Goal: Information Seeking & Learning: Learn about a topic

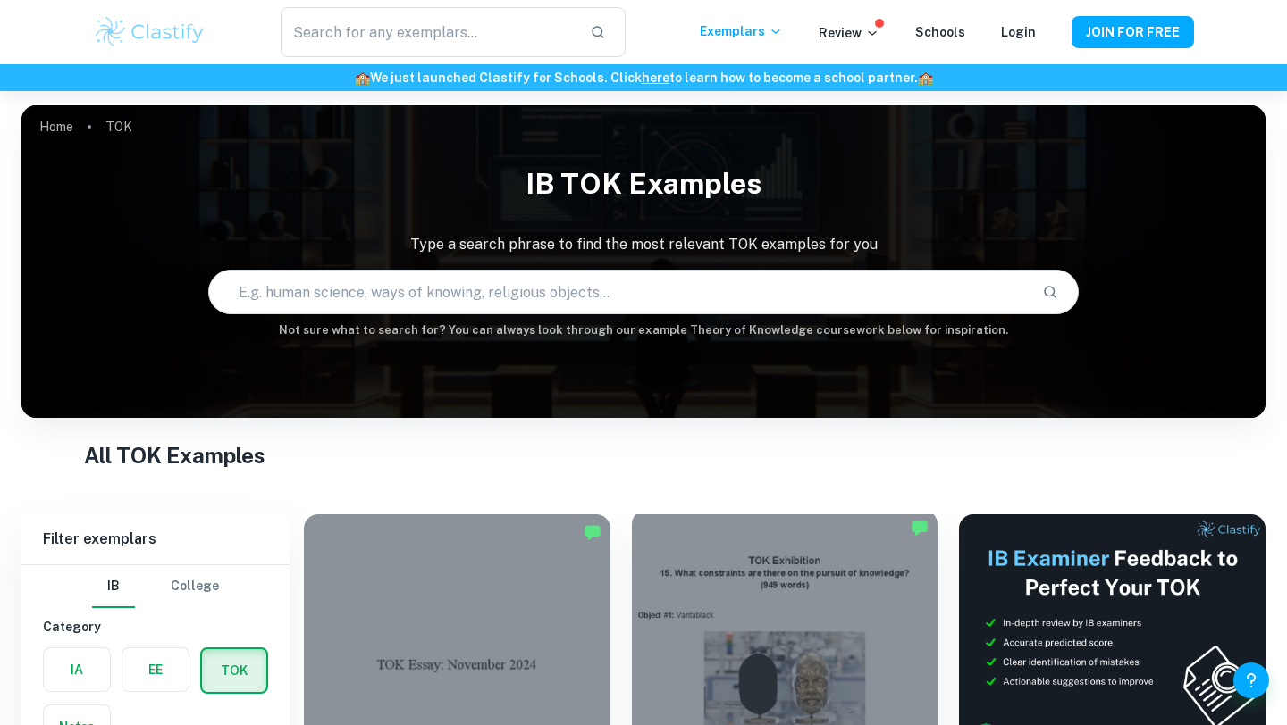
scroll to position [345, 0]
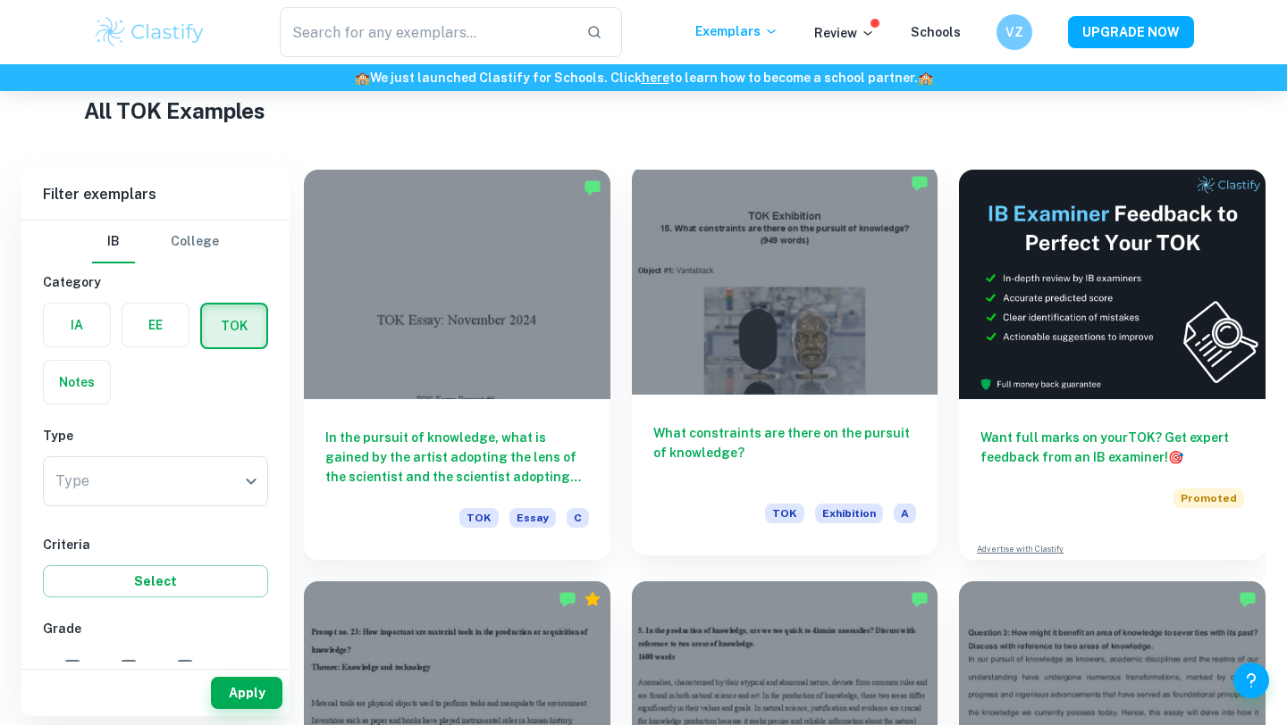
click at [812, 430] on h6 "What constraints are there on the pursuit of knowledge?" at bounding box center [785, 453] width 264 height 59
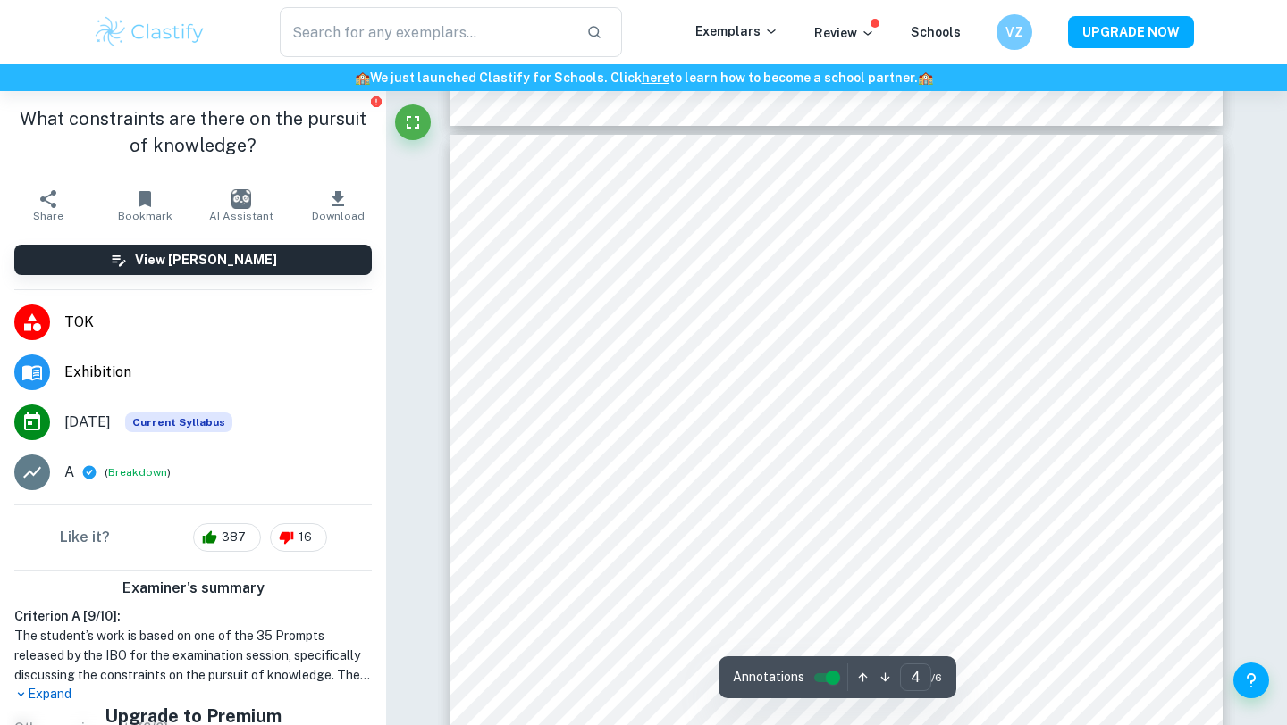
scroll to position [3251, 0]
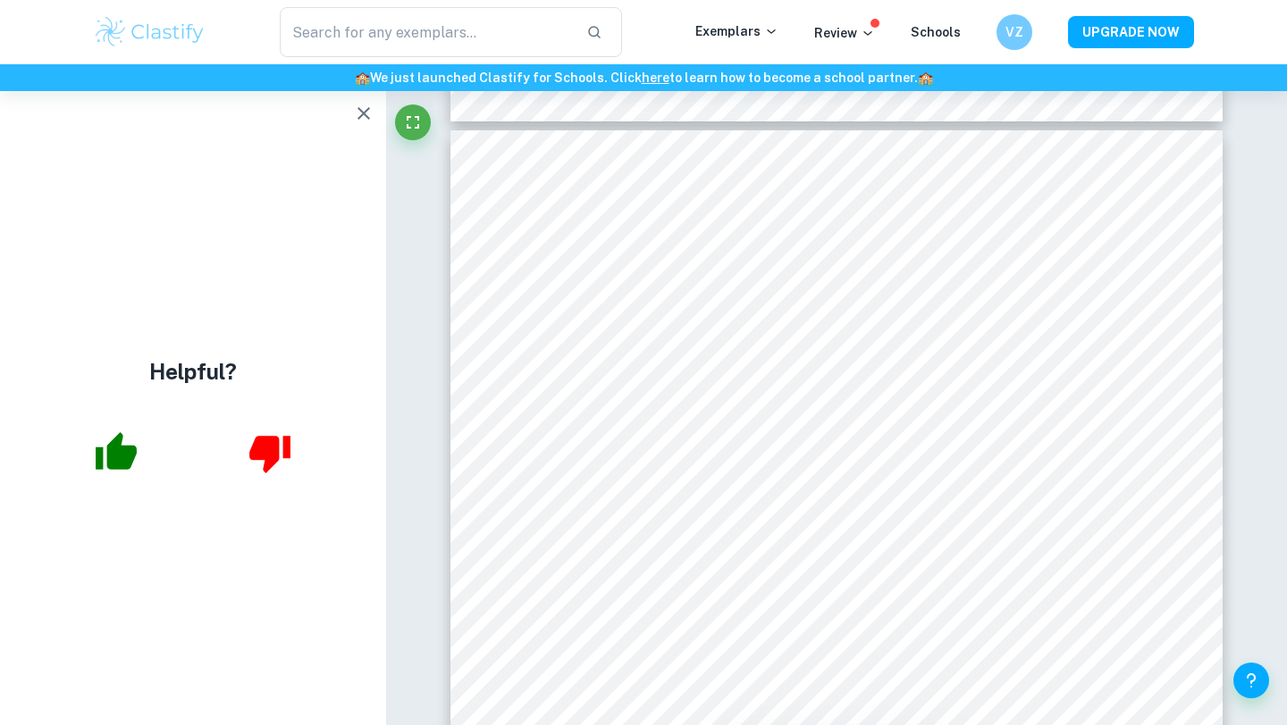
click at [361, 112] on icon "button" at bounding box center [363, 113] width 13 height 13
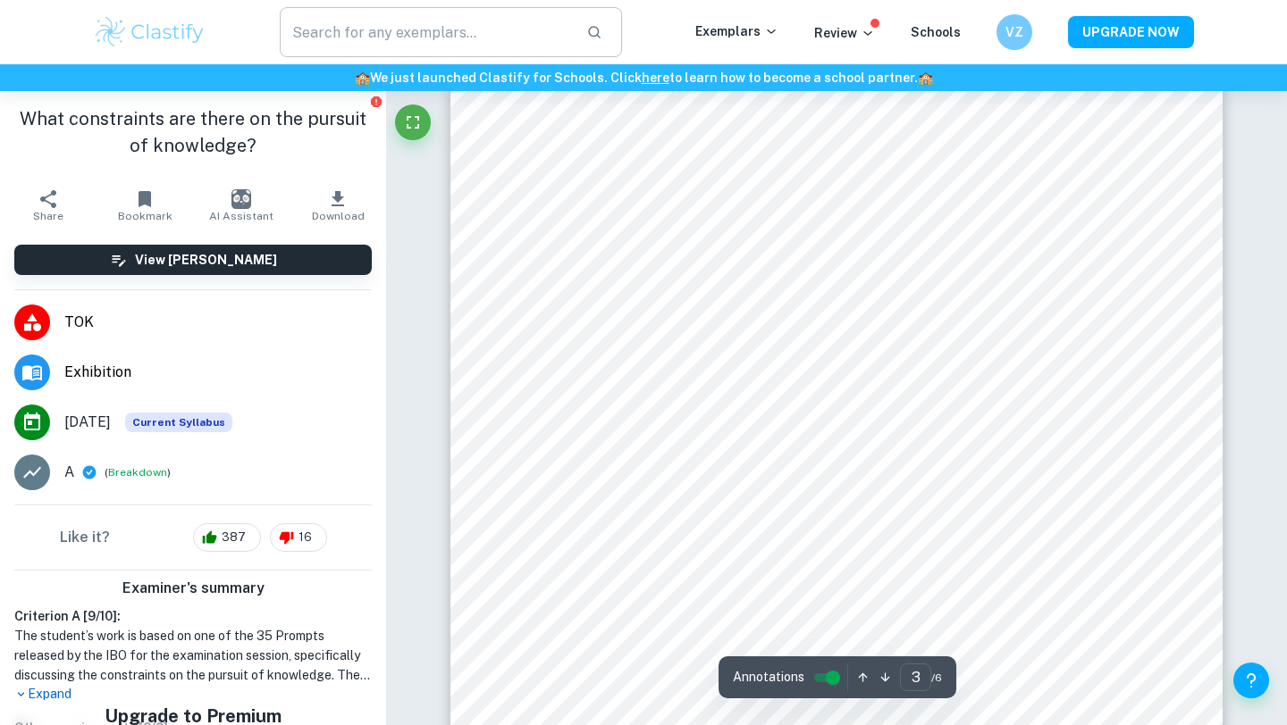
scroll to position [2302, 0]
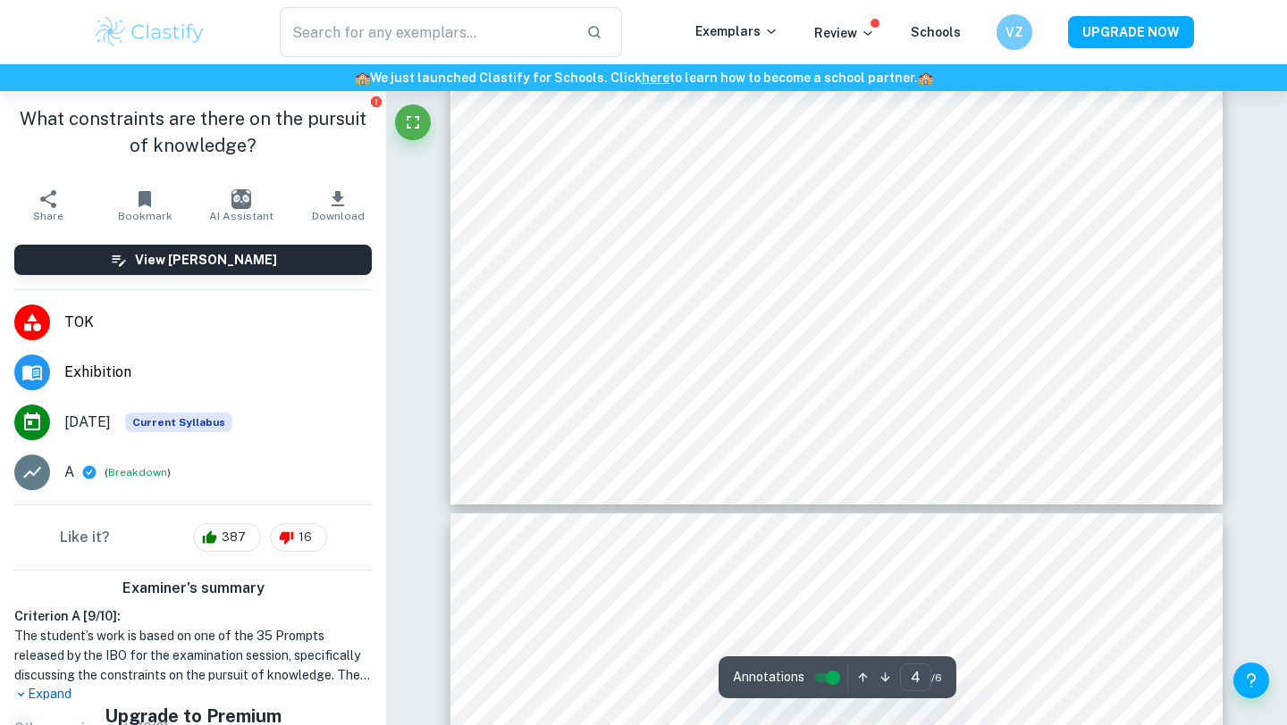
type input "5"
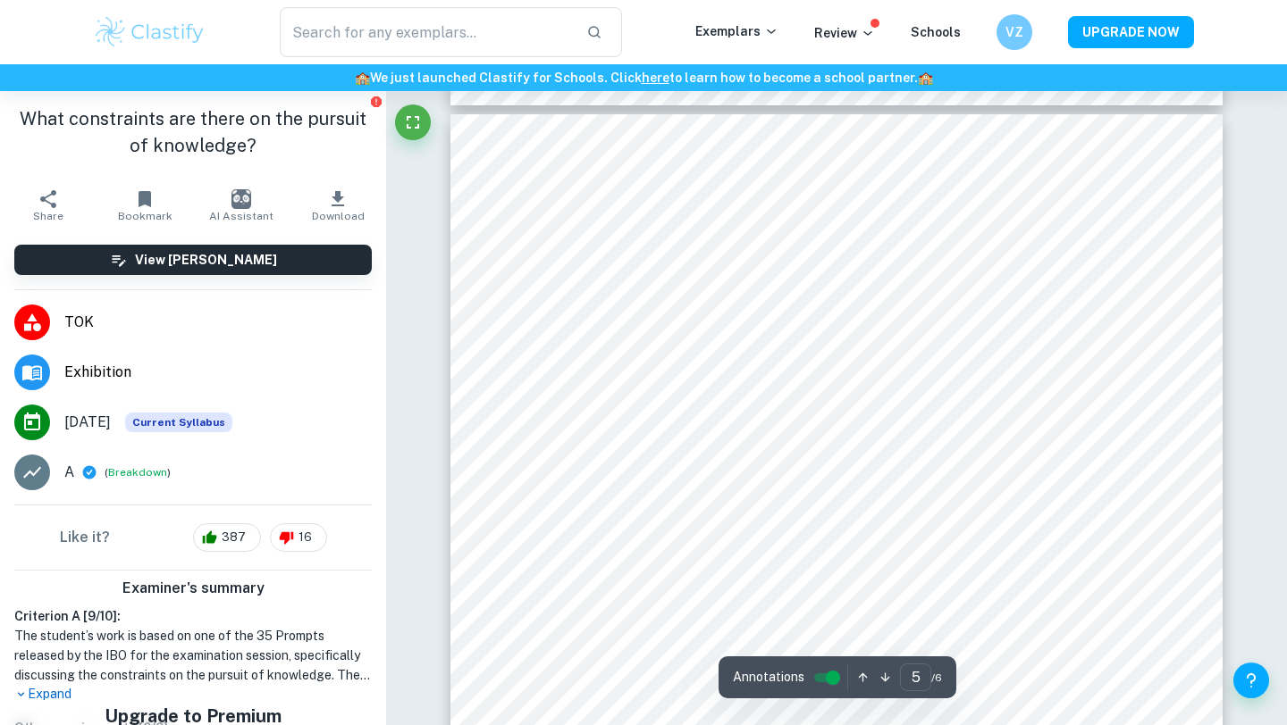
scroll to position [4276, 0]
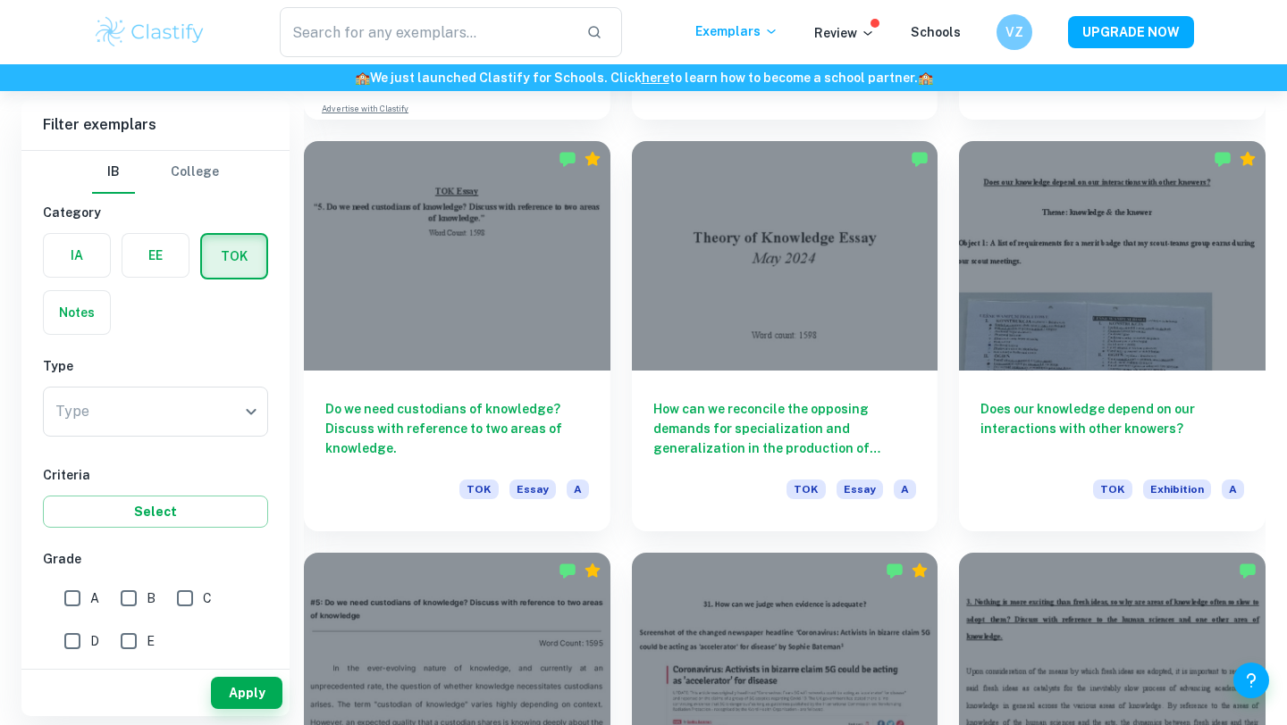
scroll to position [1614, 0]
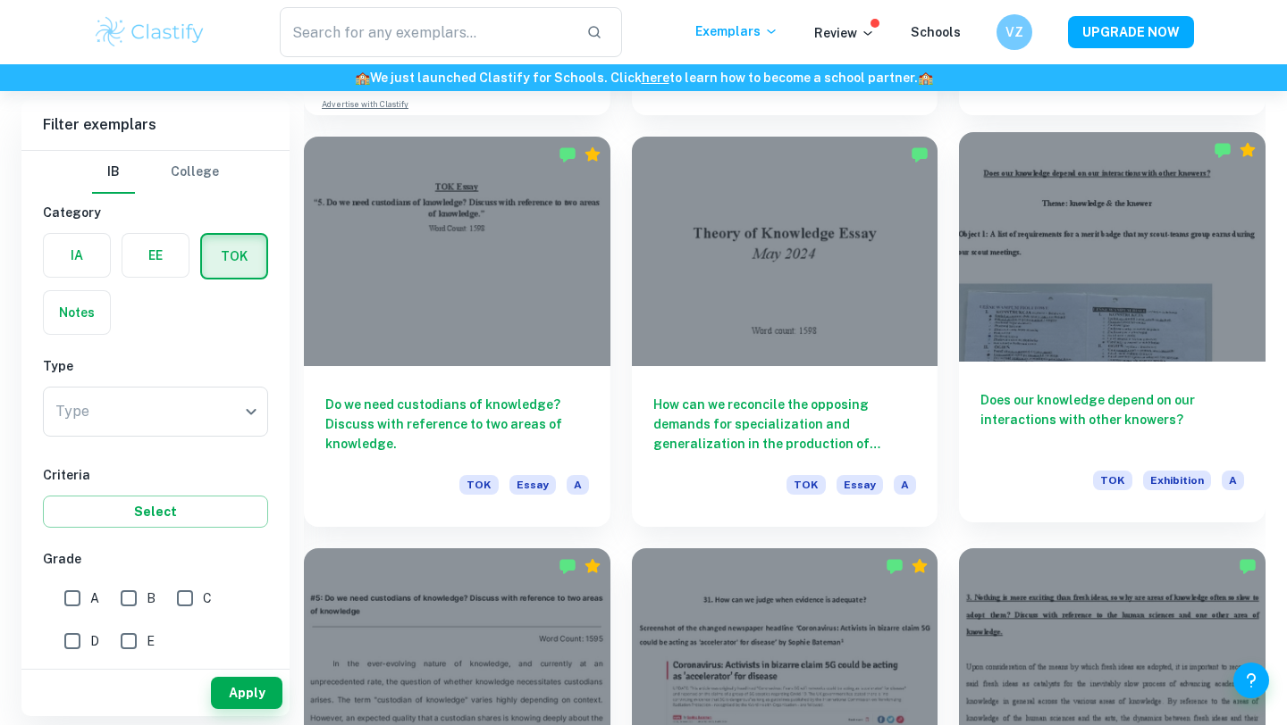
click at [1045, 270] on div at bounding box center [1112, 247] width 306 height 230
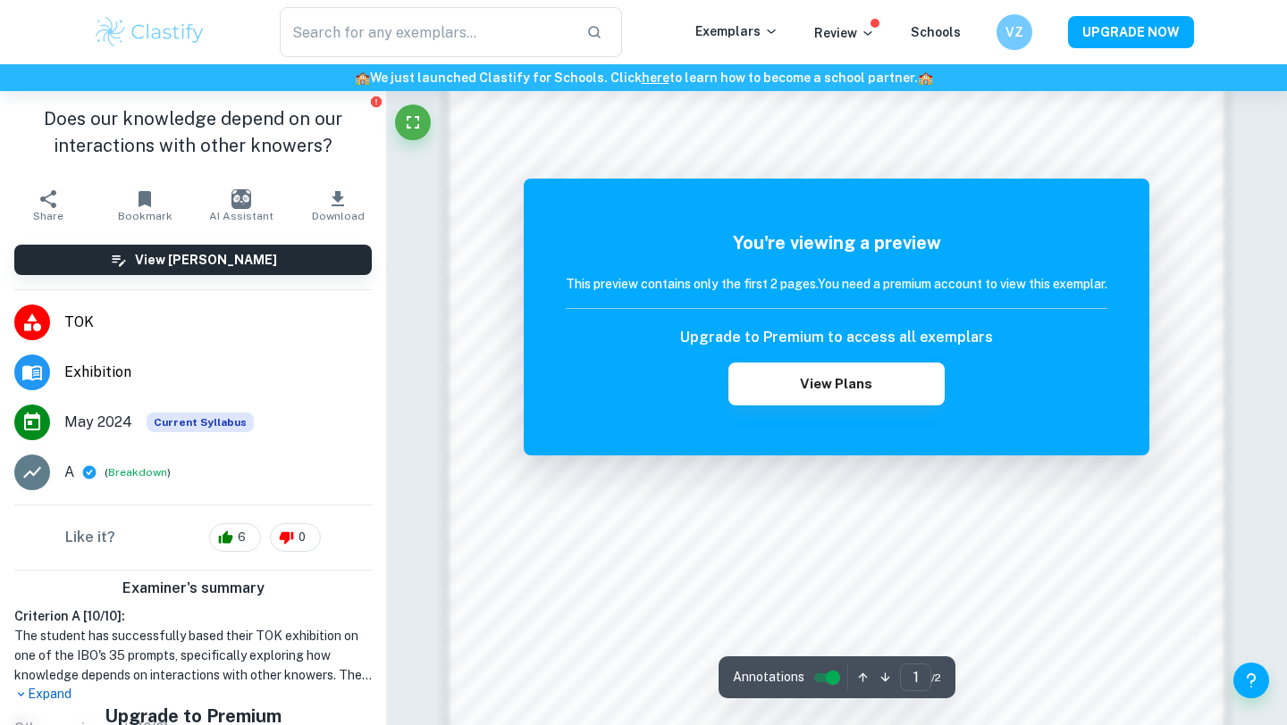
scroll to position [1383, 0]
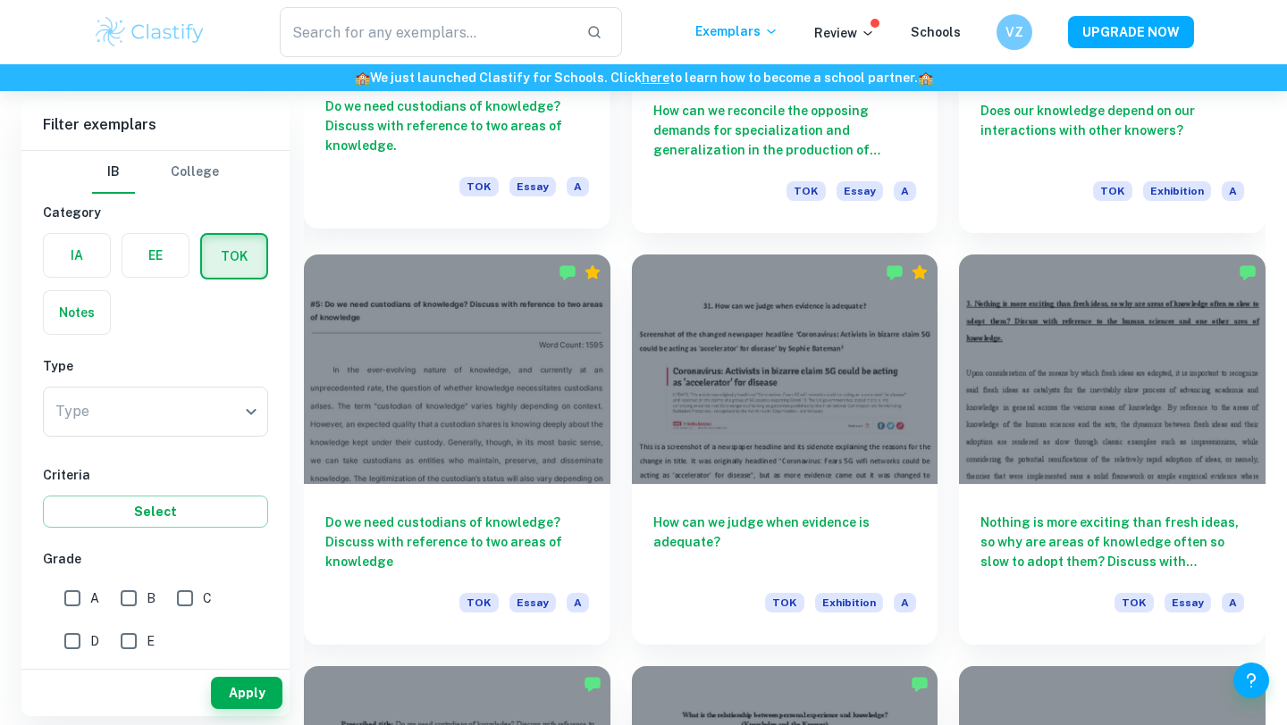
scroll to position [1923, 0]
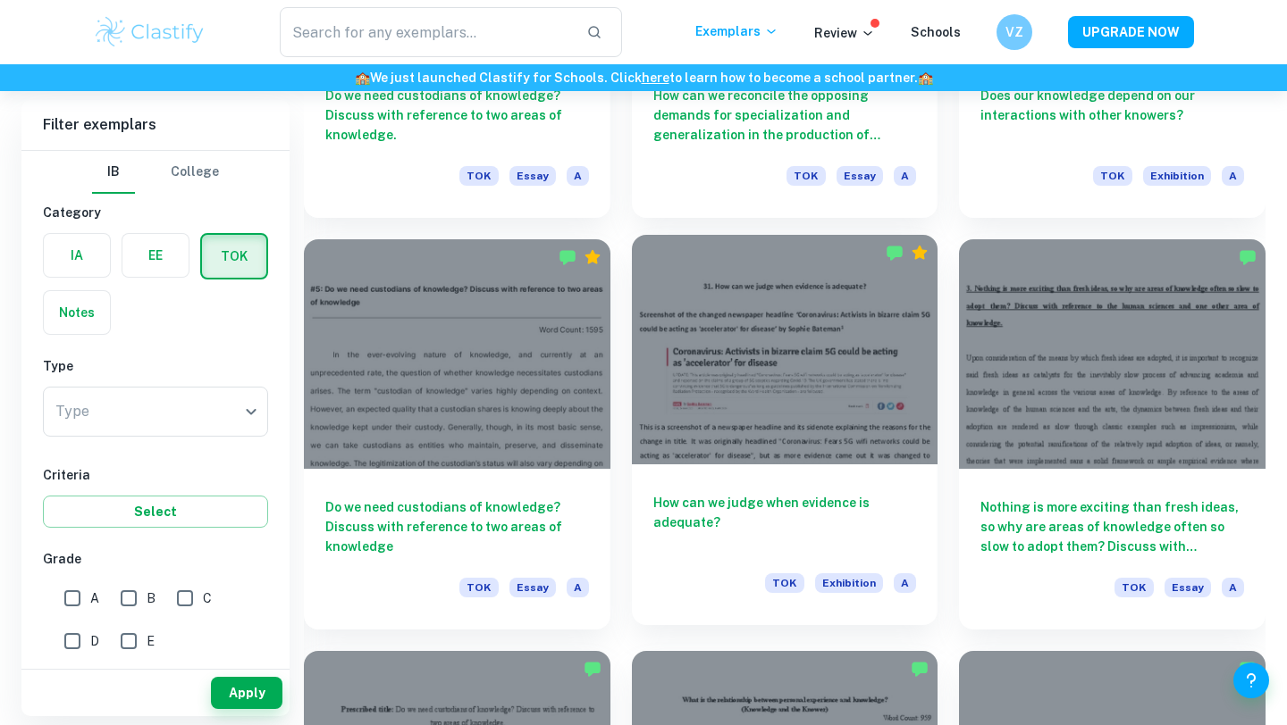
click at [727, 470] on div "How can we judge when evidence is adequate? TOK Exhibition A" at bounding box center [785, 545] width 306 height 161
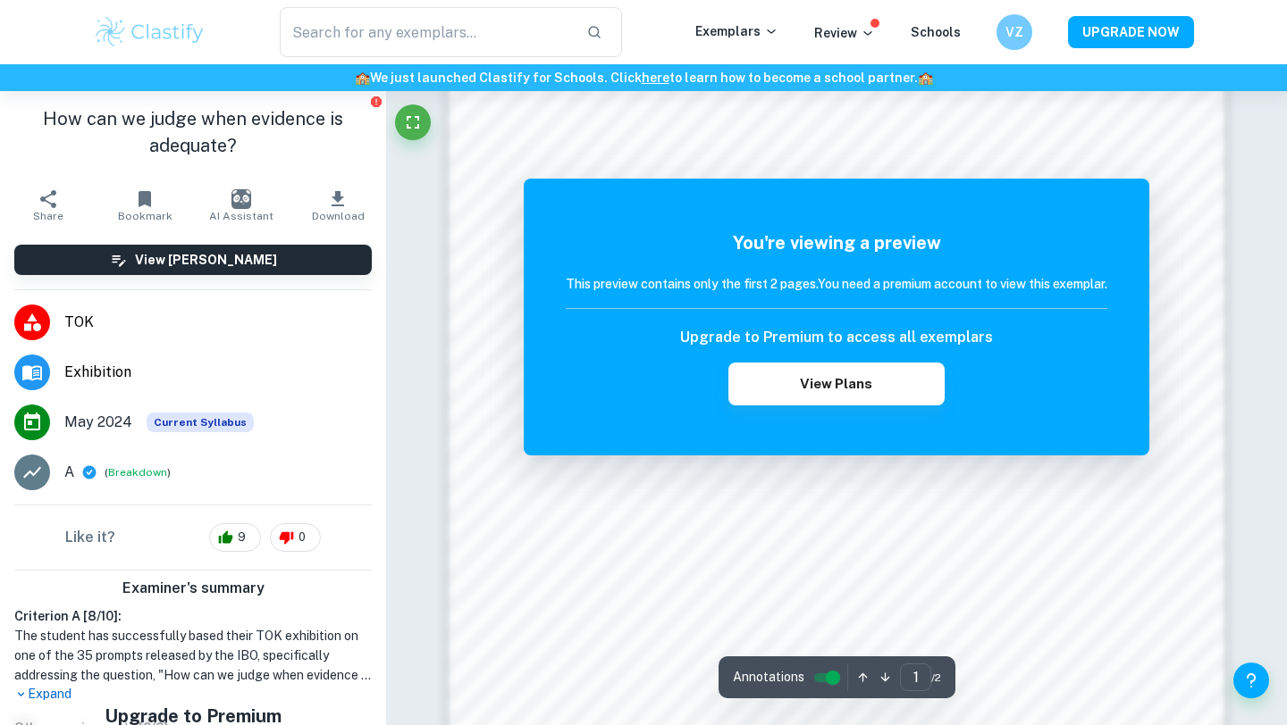
scroll to position [1699, 0]
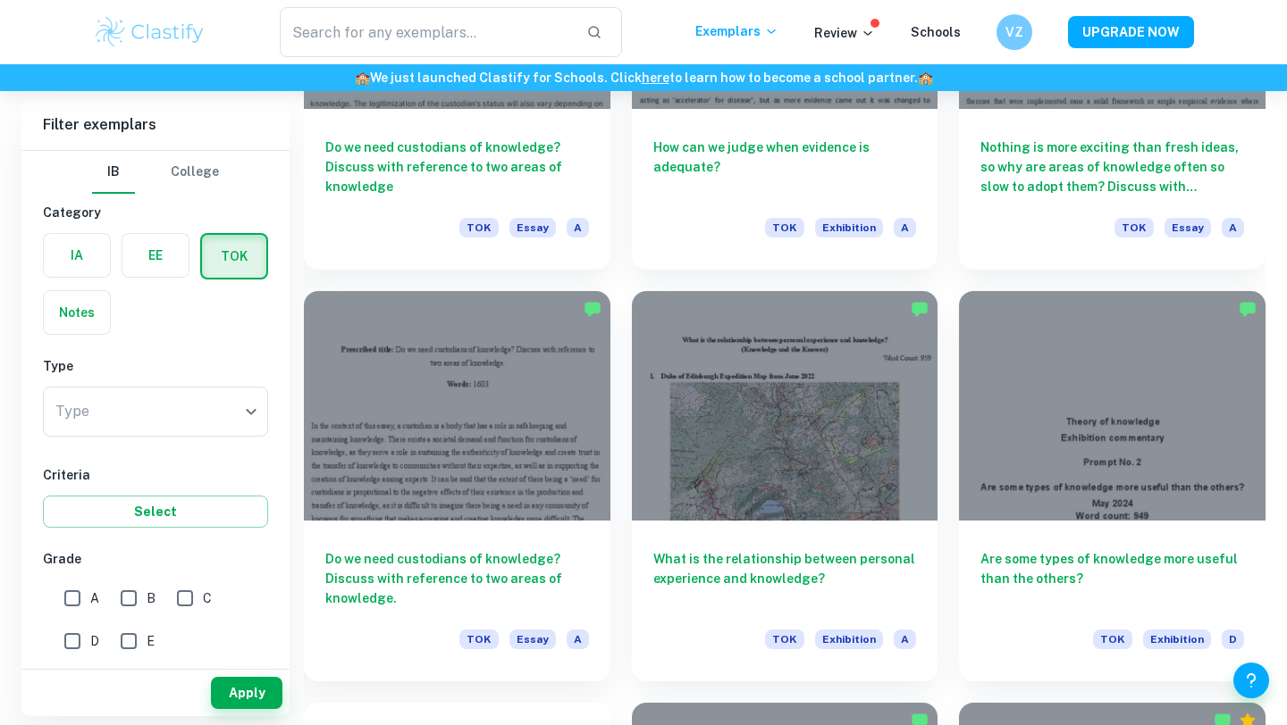
scroll to position [2292, 0]
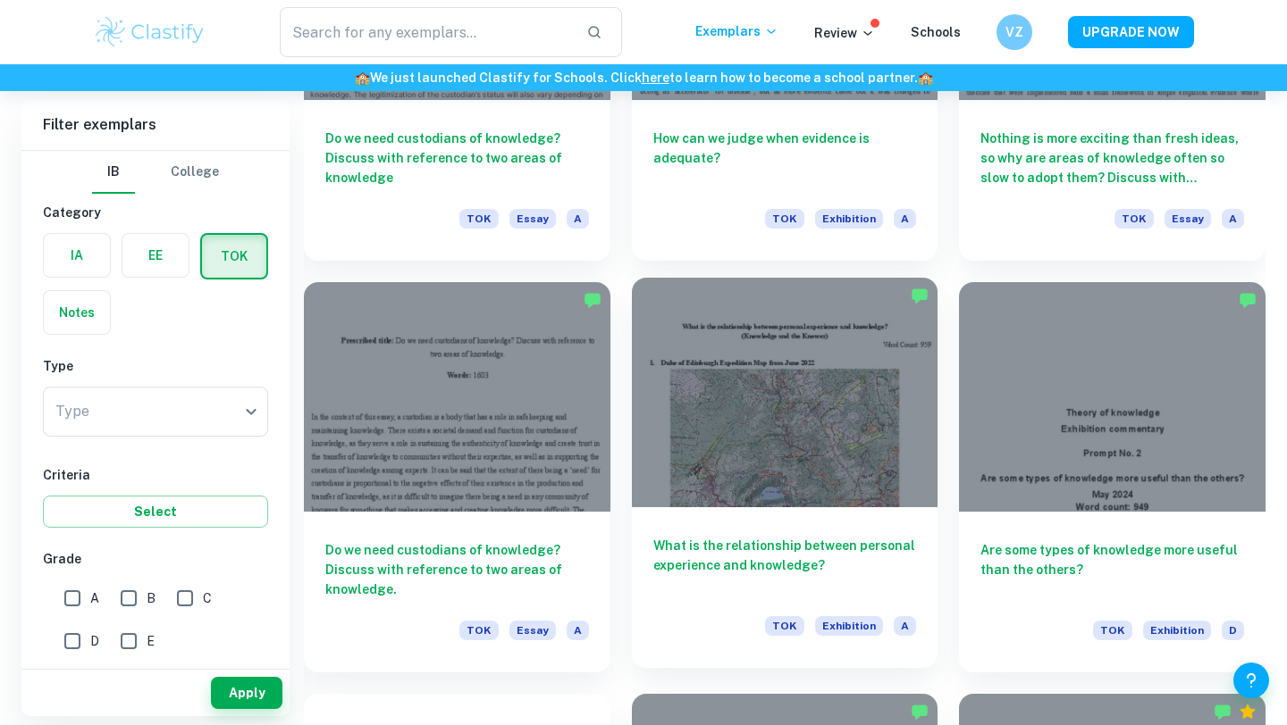
click at [775, 428] on div at bounding box center [785, 393] width 306 height 230
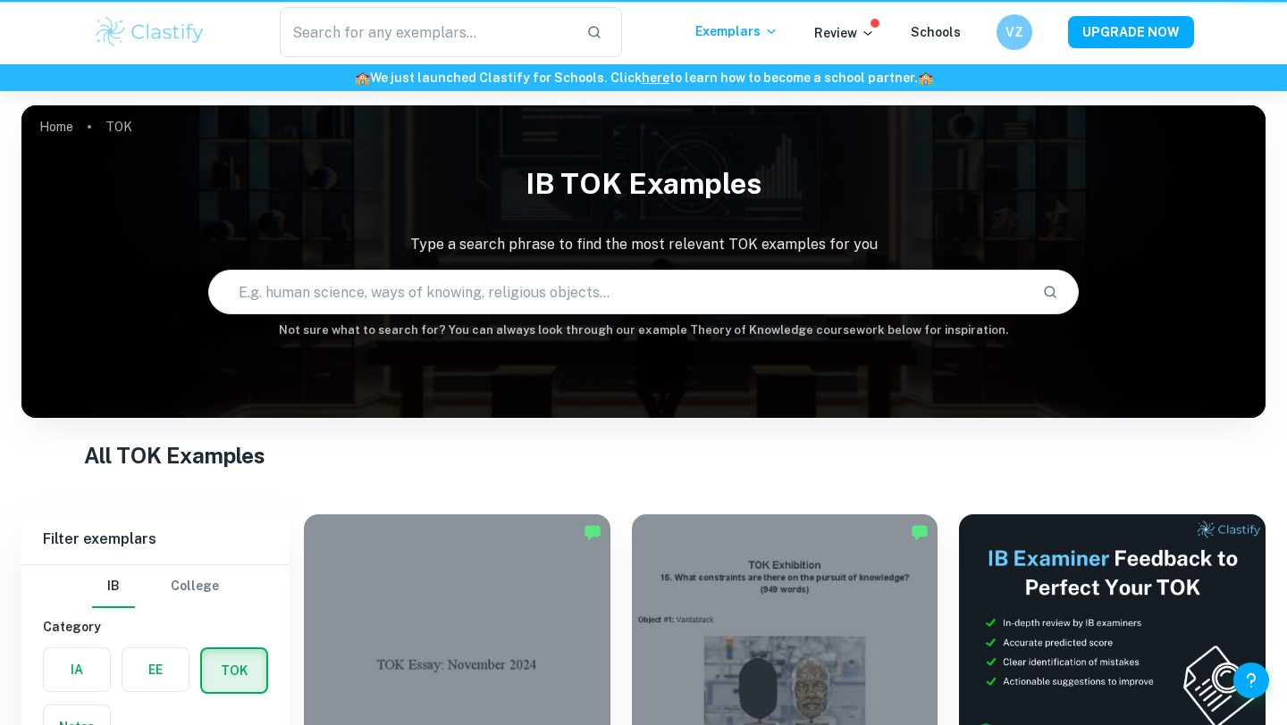
scroll to position [2292, 0]
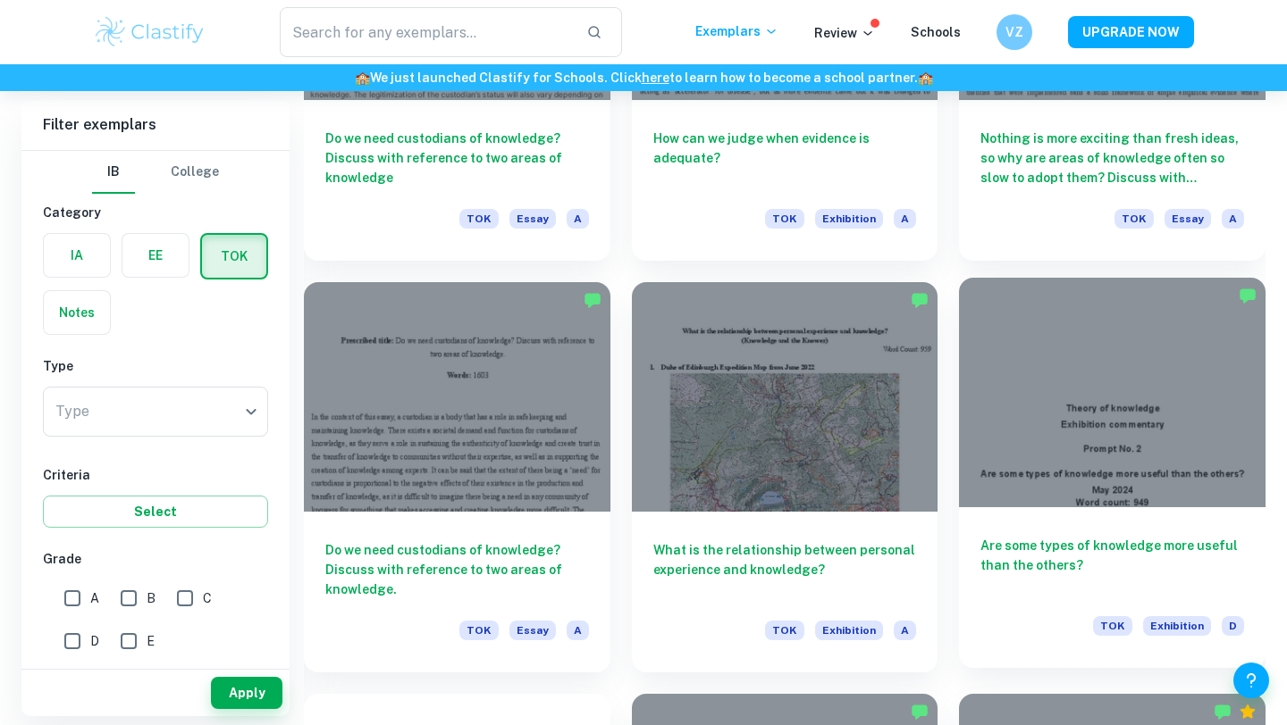
click at [1226, 461] on div at bounding box center [1112, 393] width 306 height 230
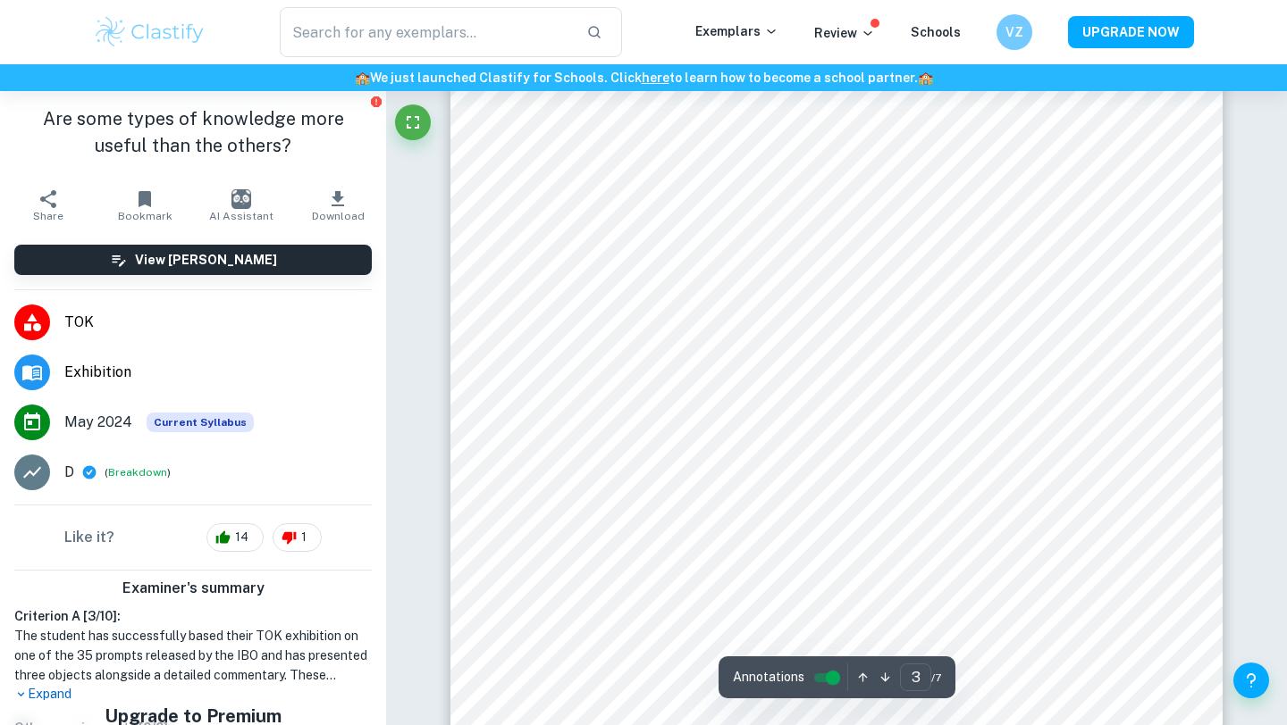
scroll to position [2573, 0]
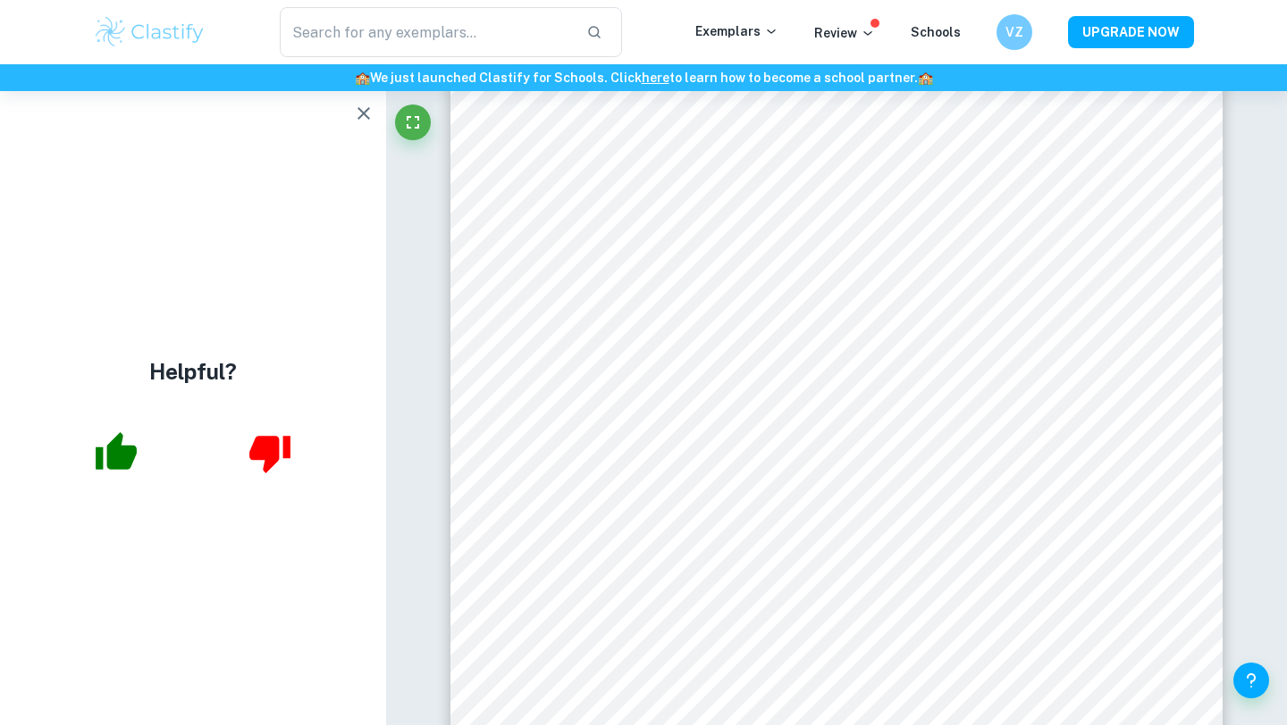
click at [366, 114] on icon "button" at bounding box center [363, 113] width 21 height 21
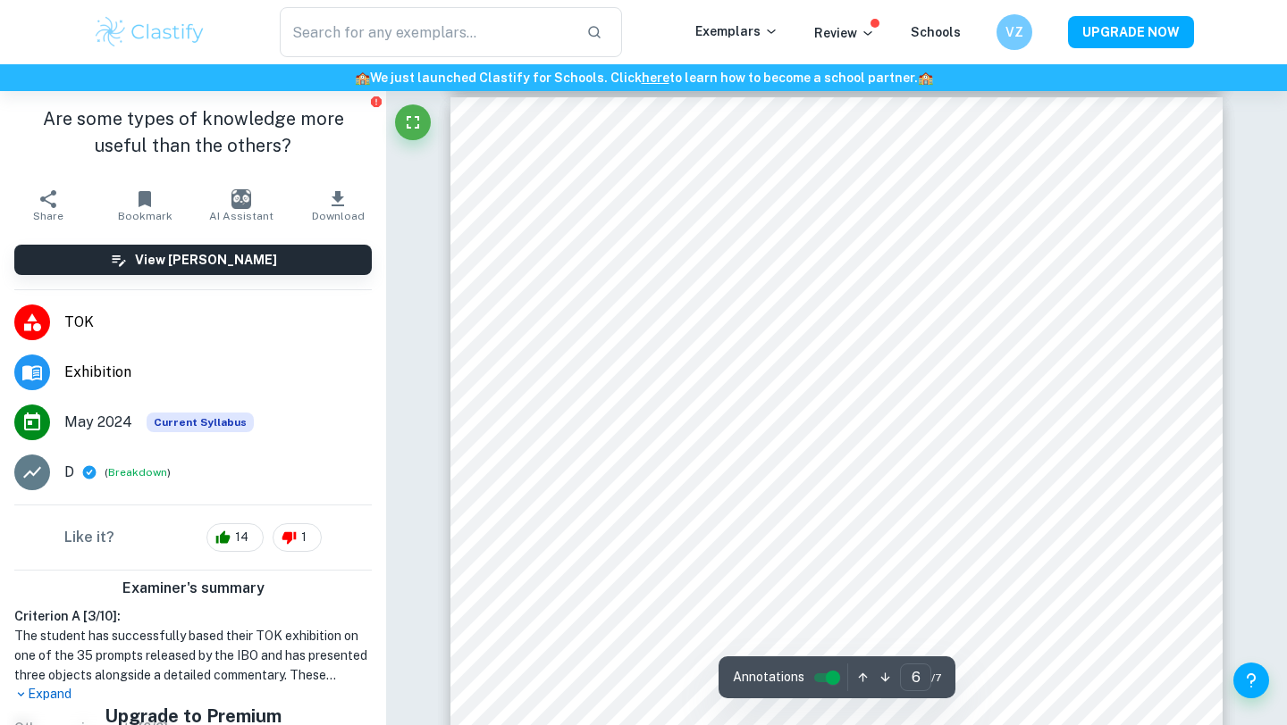
scroll to position [5303, 0]
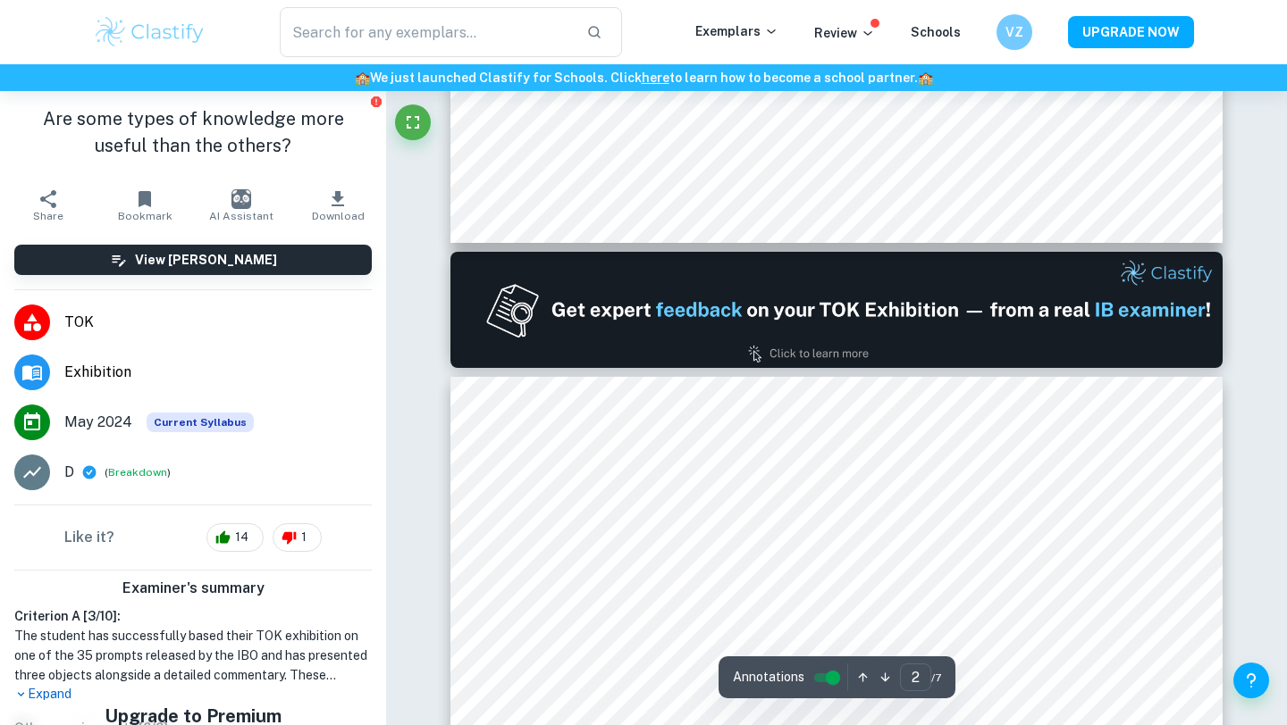
type input "1"
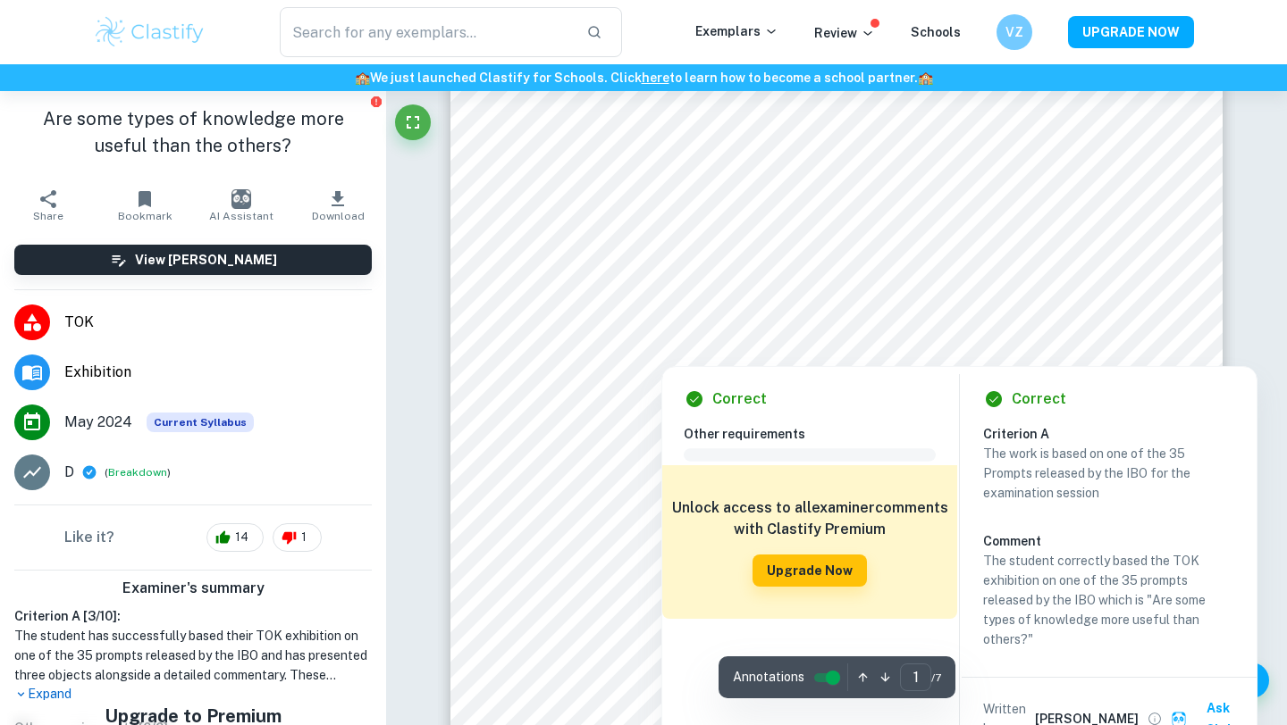
scroll to position [156, 0]
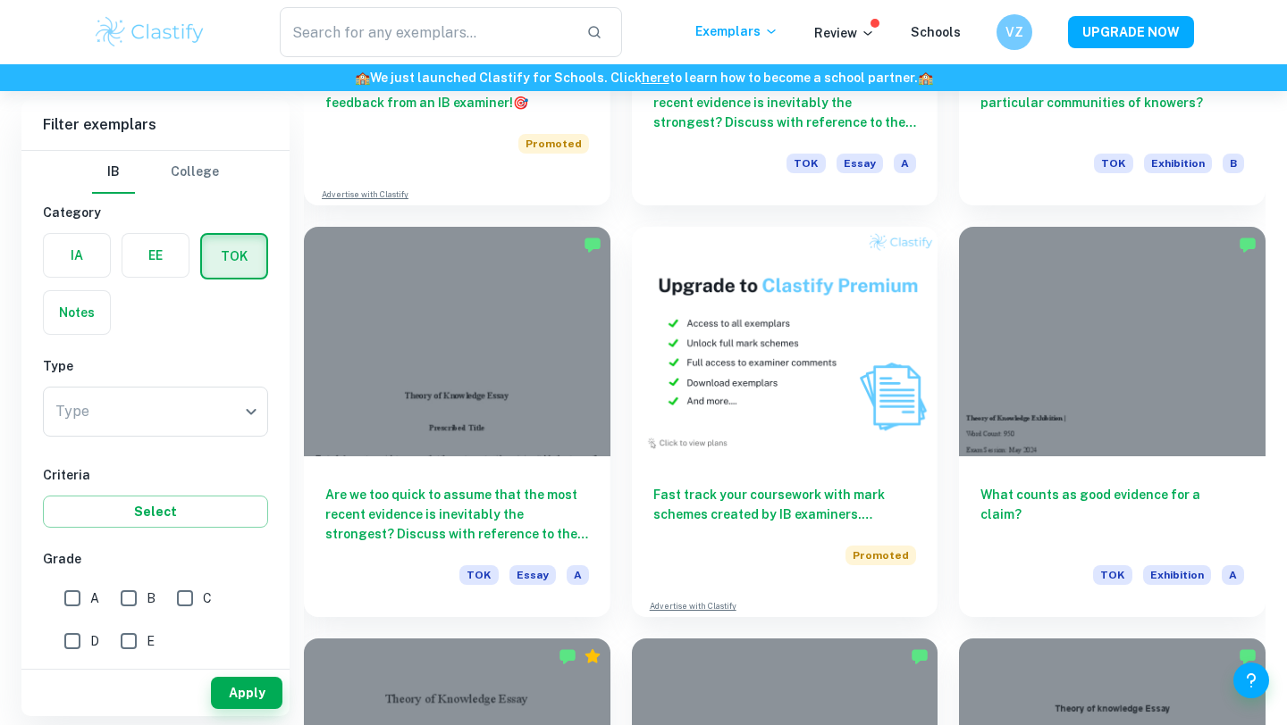
scroll to position [3170, 0]
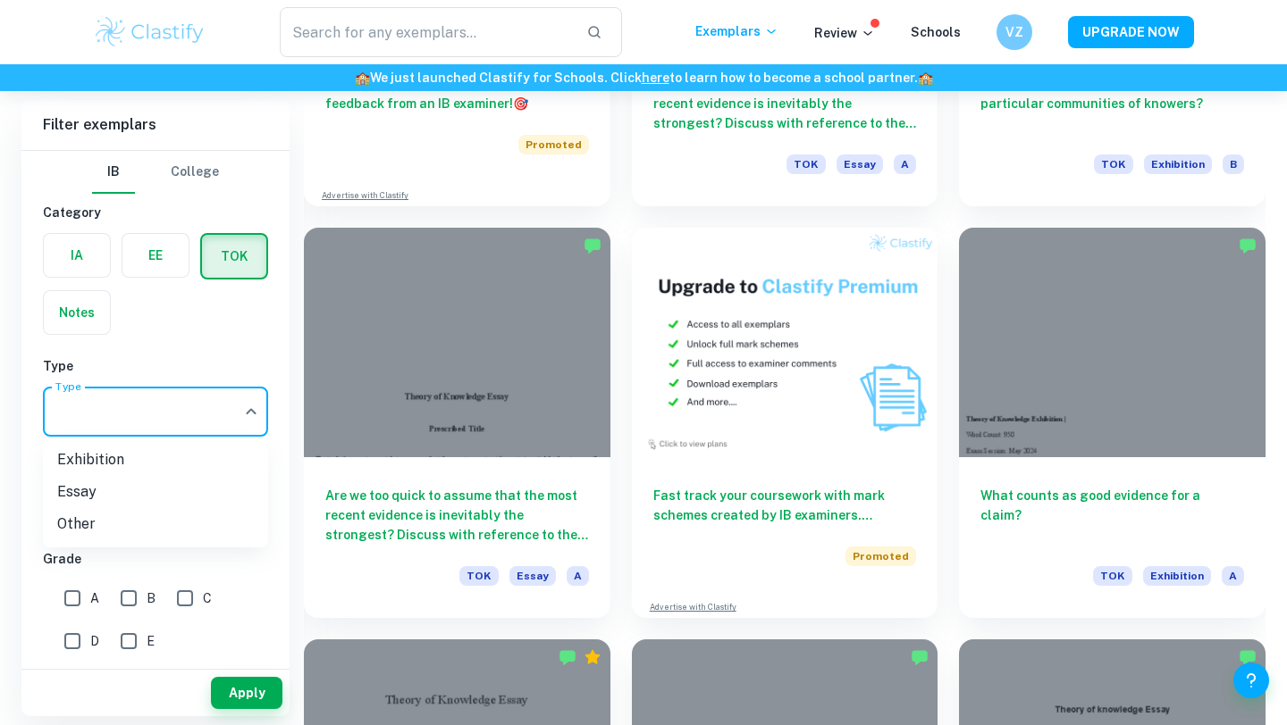
click at [208, 462] on li "Exhibition" at bounding box center [155, 460] width 225 height 32
type input "Exhibition"
click at [247, 680] on button "Apply" at bounding box center [246, 693] width 71 height 32
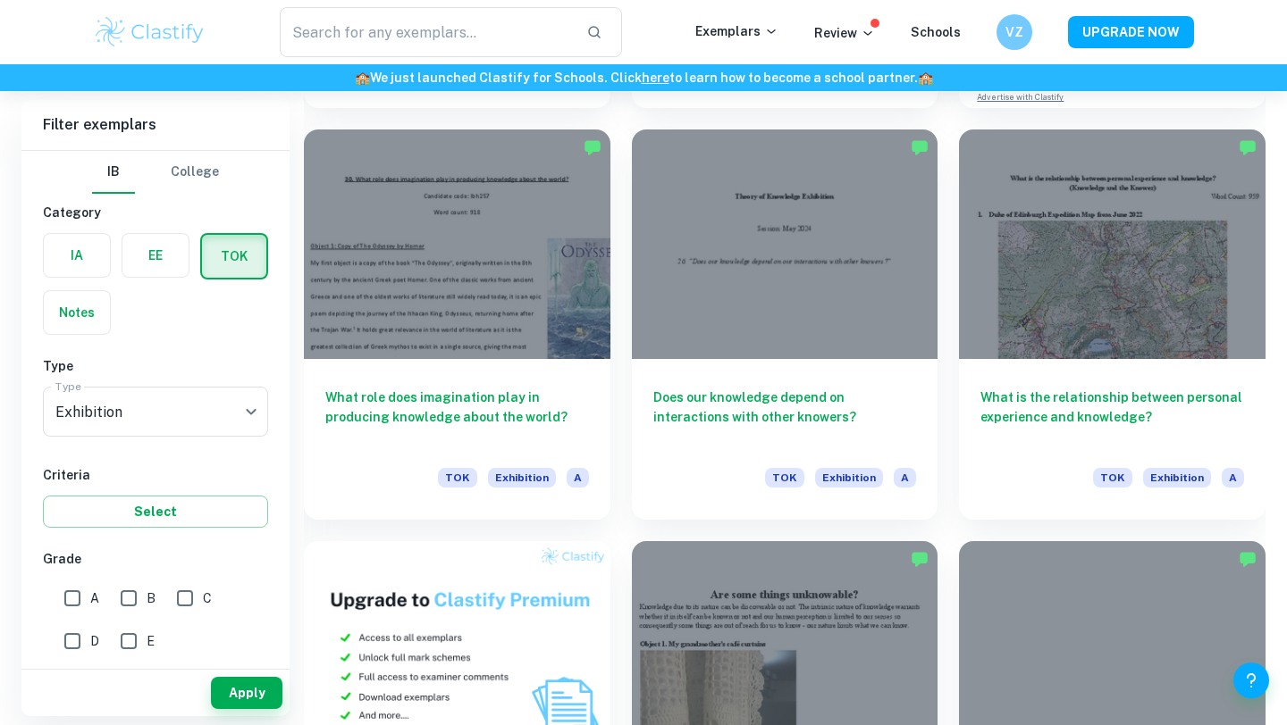
scroll to position [905, 0]
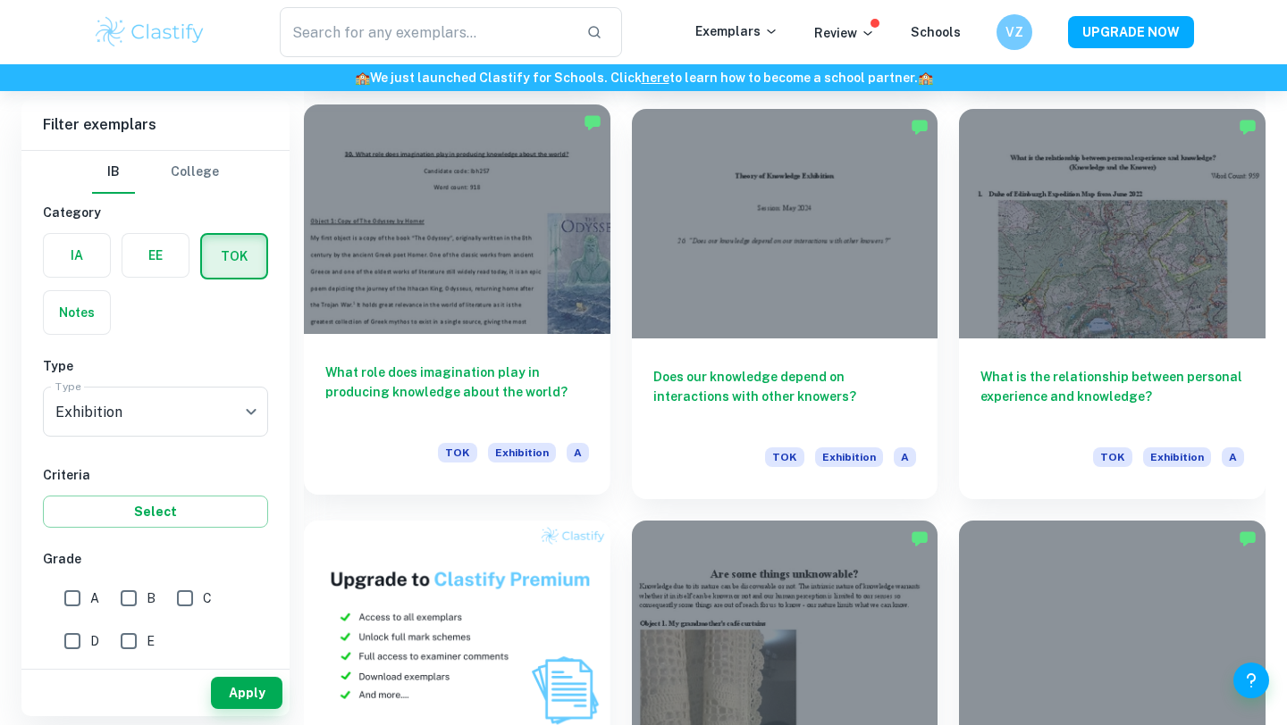
click at [418, 390] on h6 "What role does imagination play in producing knowledge about the world?" at bounding box center [457, 392] width 264 height 59
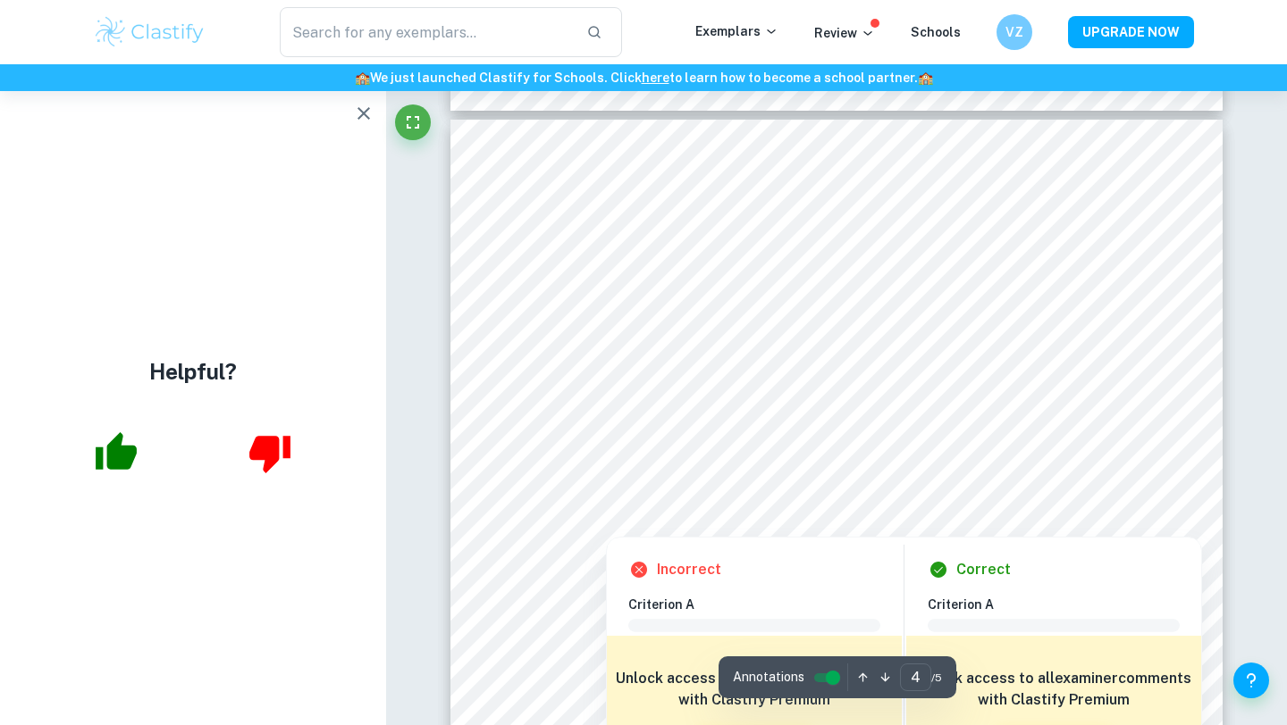
scroll to position [3281, 0]
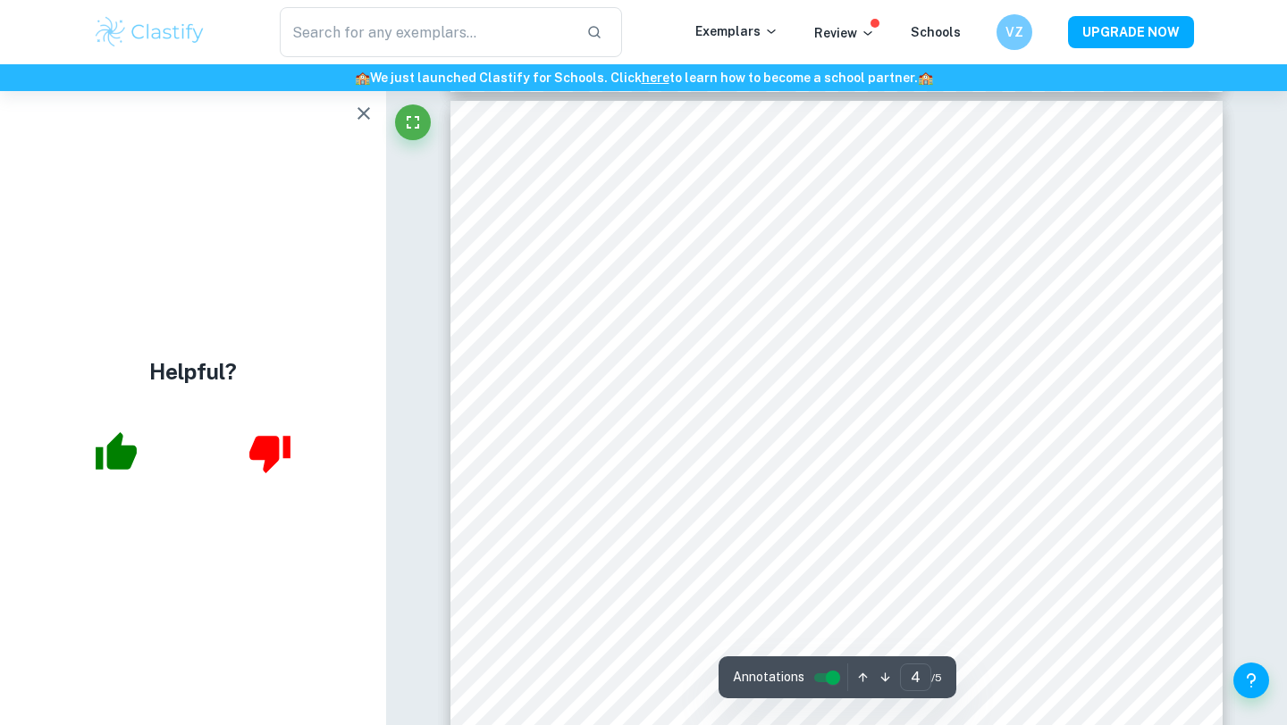
click at [364, 113] on icon "button" at bounding box center [363, 113] width 13 height 13
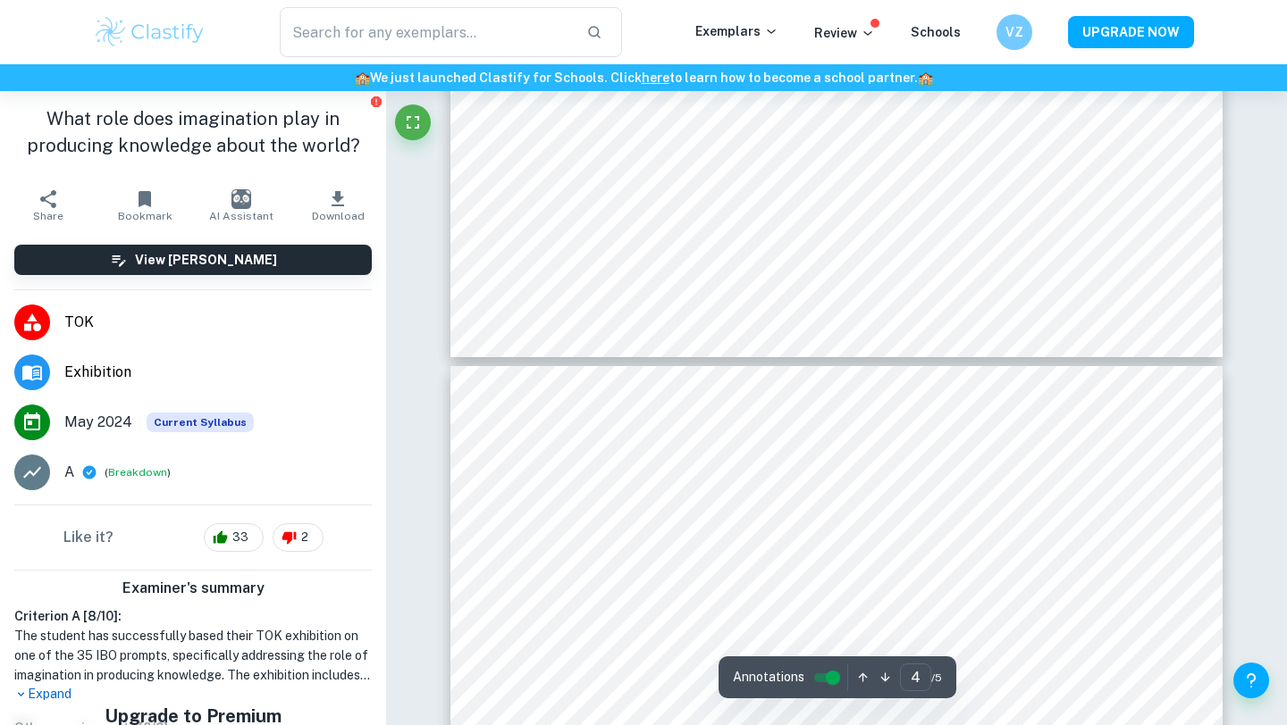
type input "5"
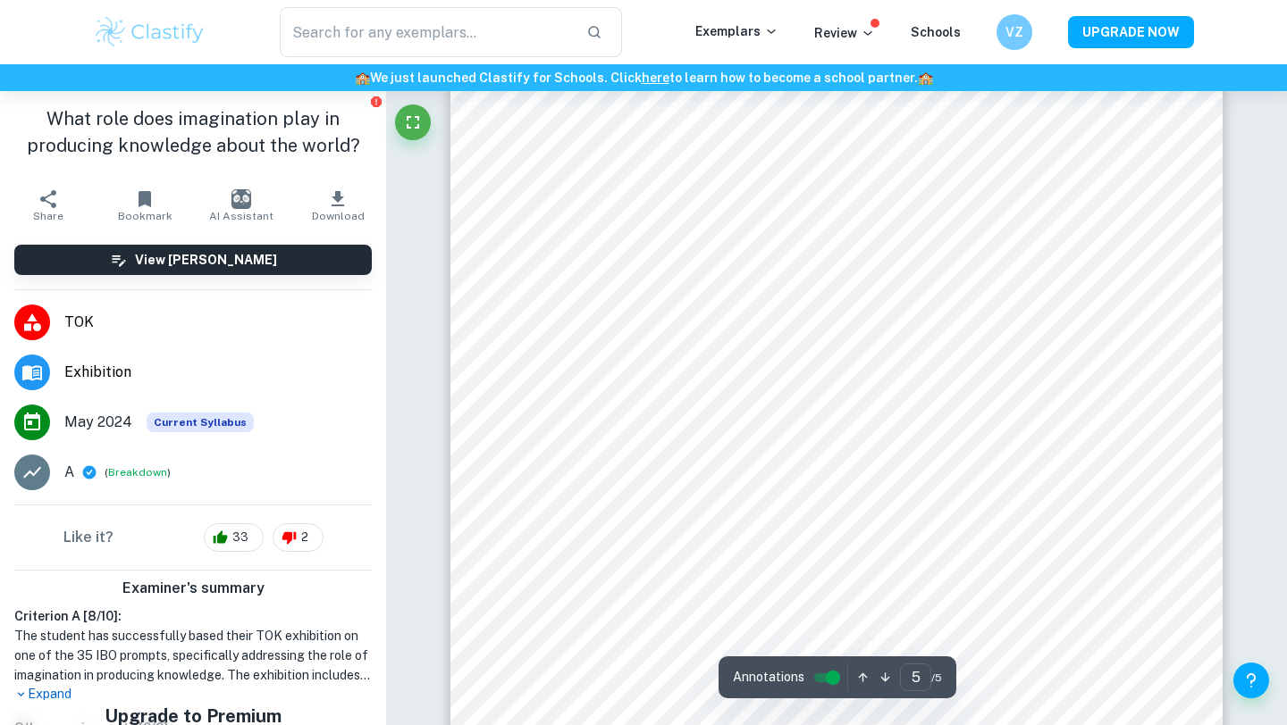
scroll to position [4681, 0]
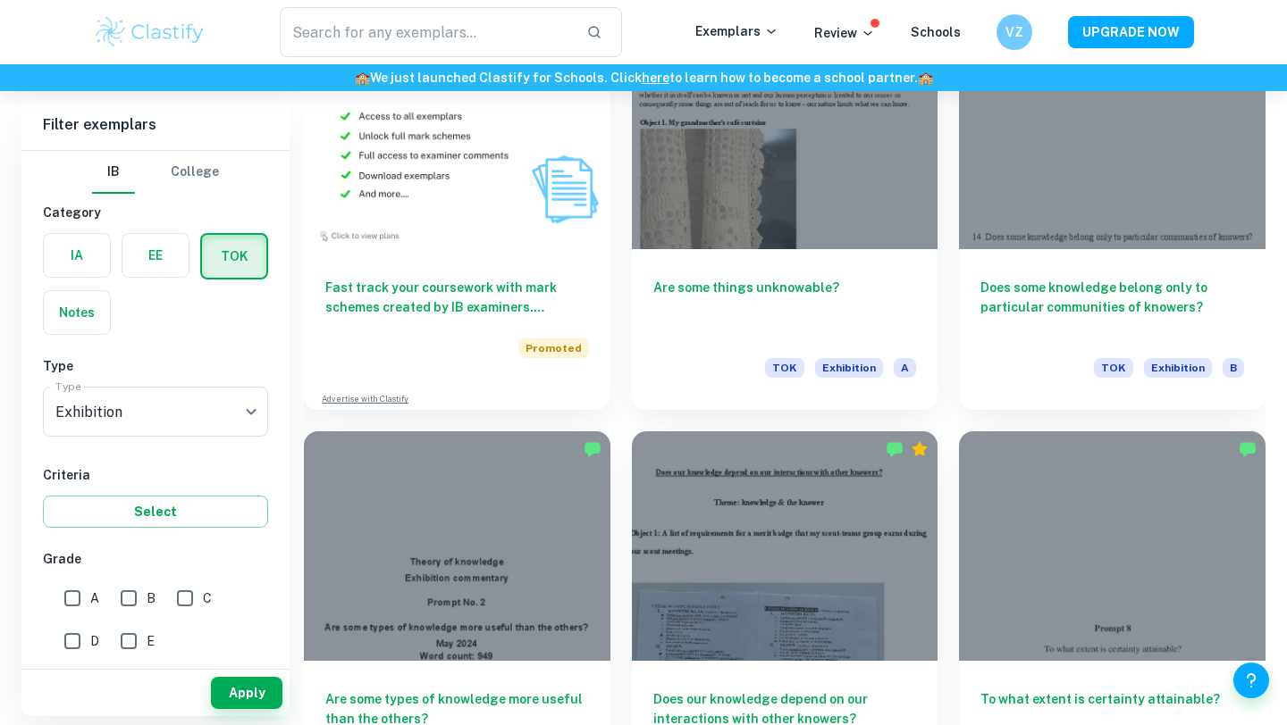
scroll to position [1405, 0]
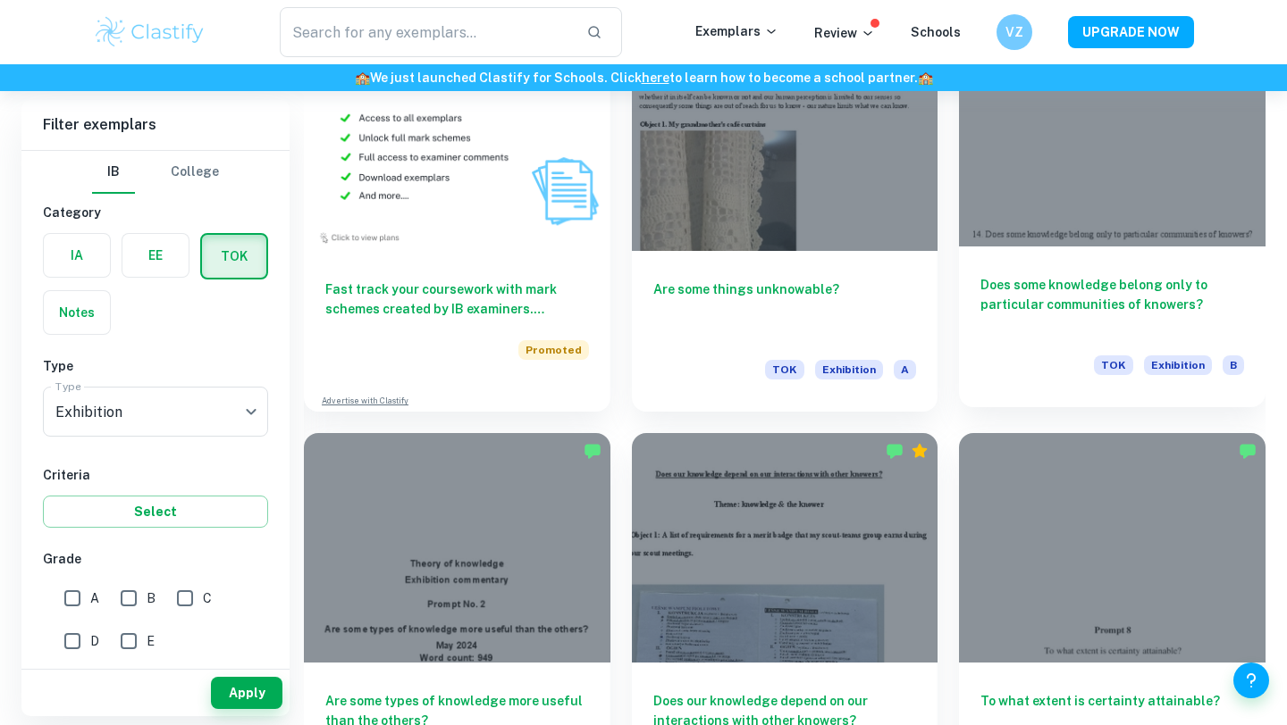
click at [1189, 313] on h6 "Does some knowledge belong only to particular communities of knowers?" at bounding box center [1112, 304] width 264 height 59
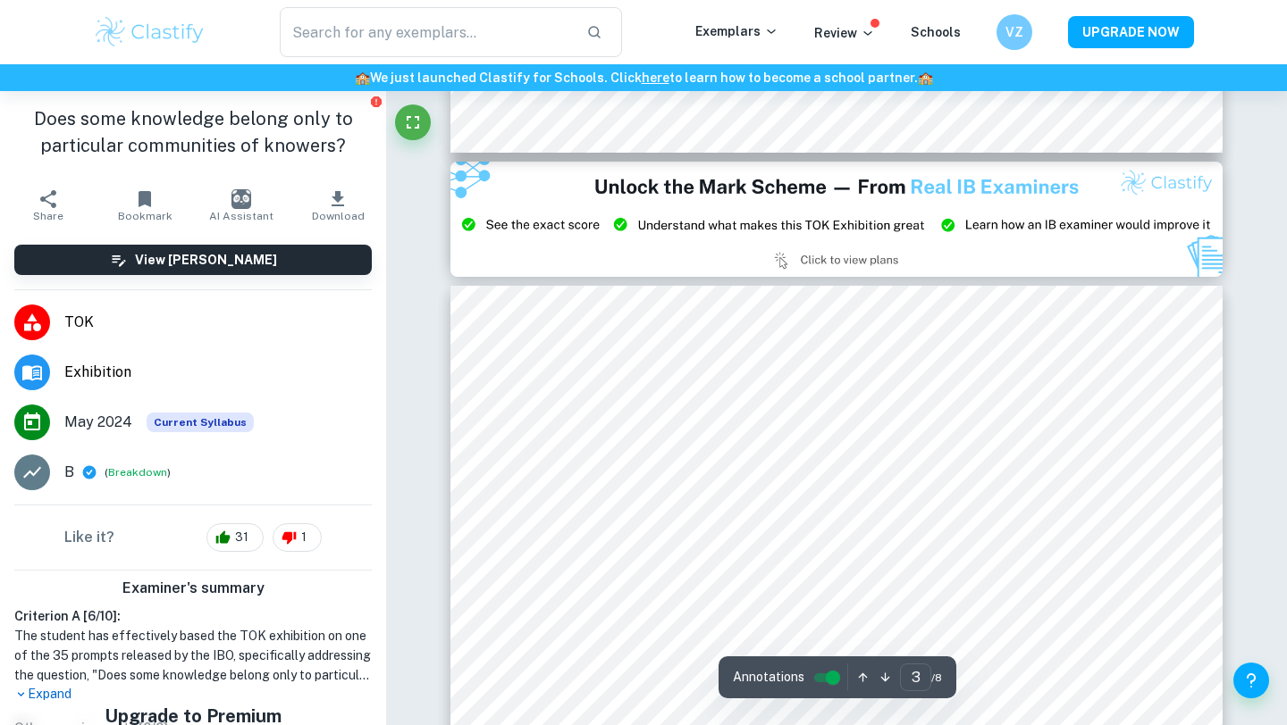
scroll to position [2274, 0]
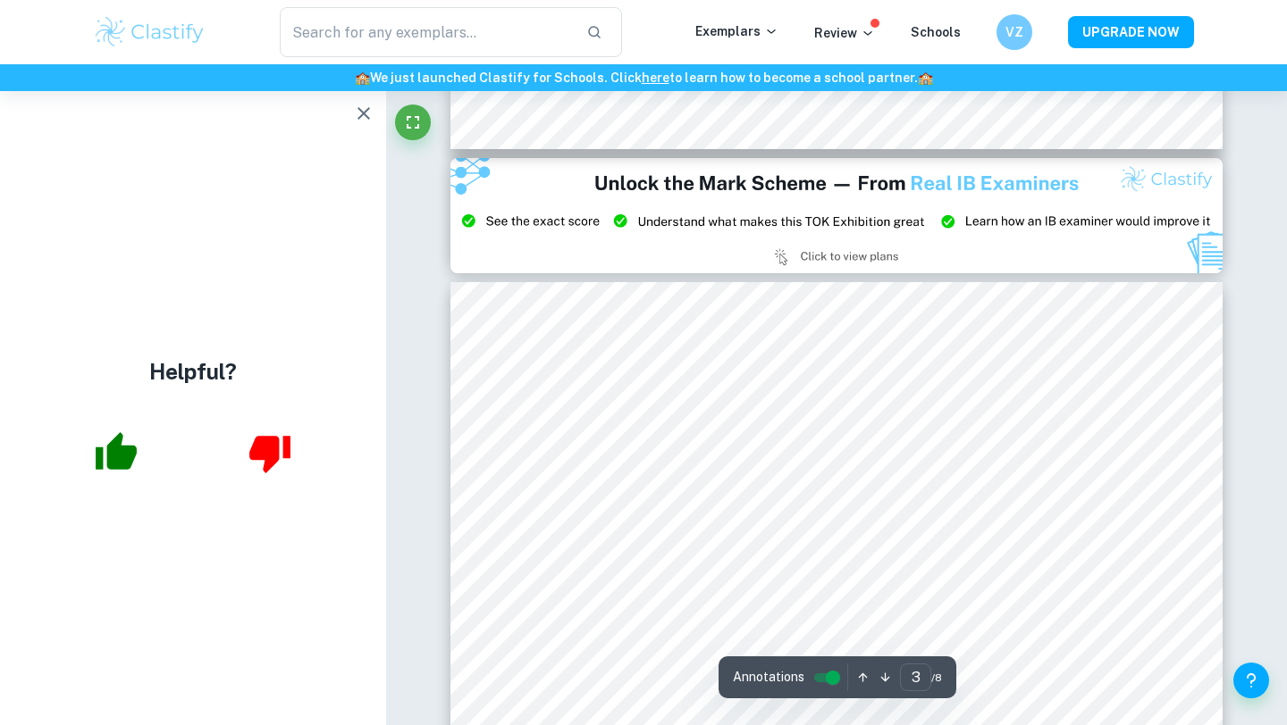
click at [365, 104] on icon "button" at bounding box center [363, 113] width 21 height 21
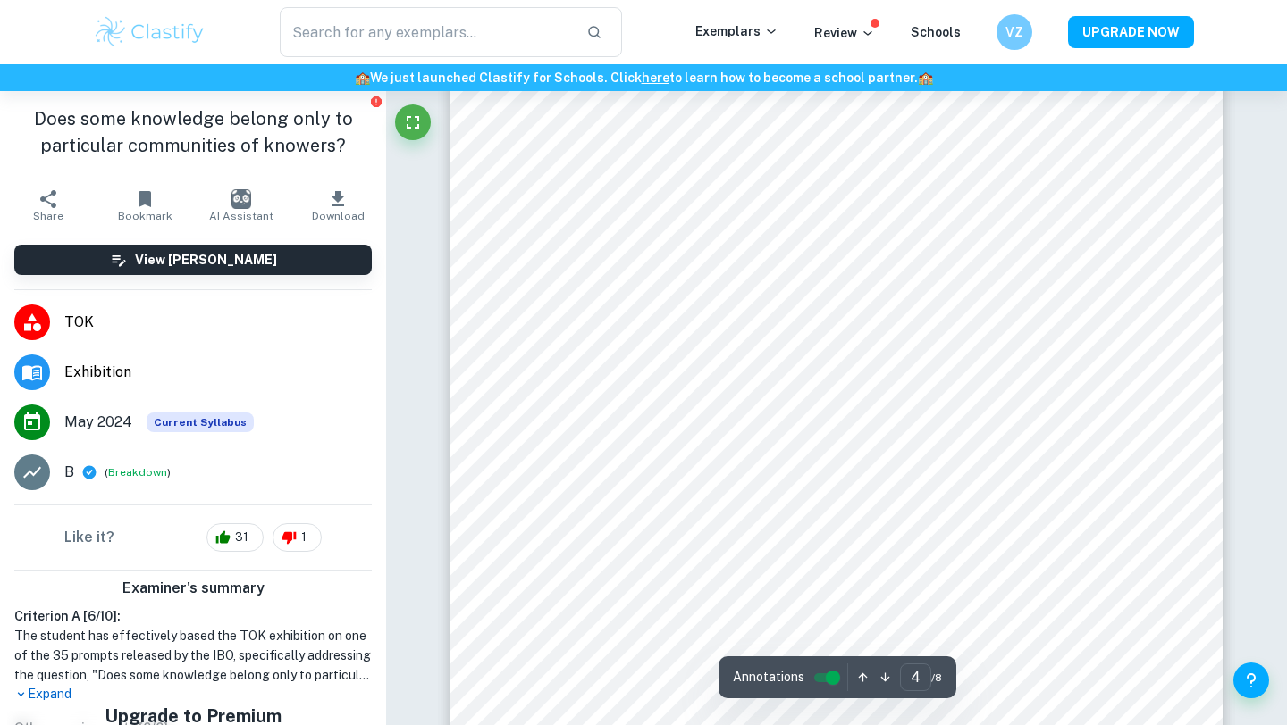
scroll to position [3804, 0]
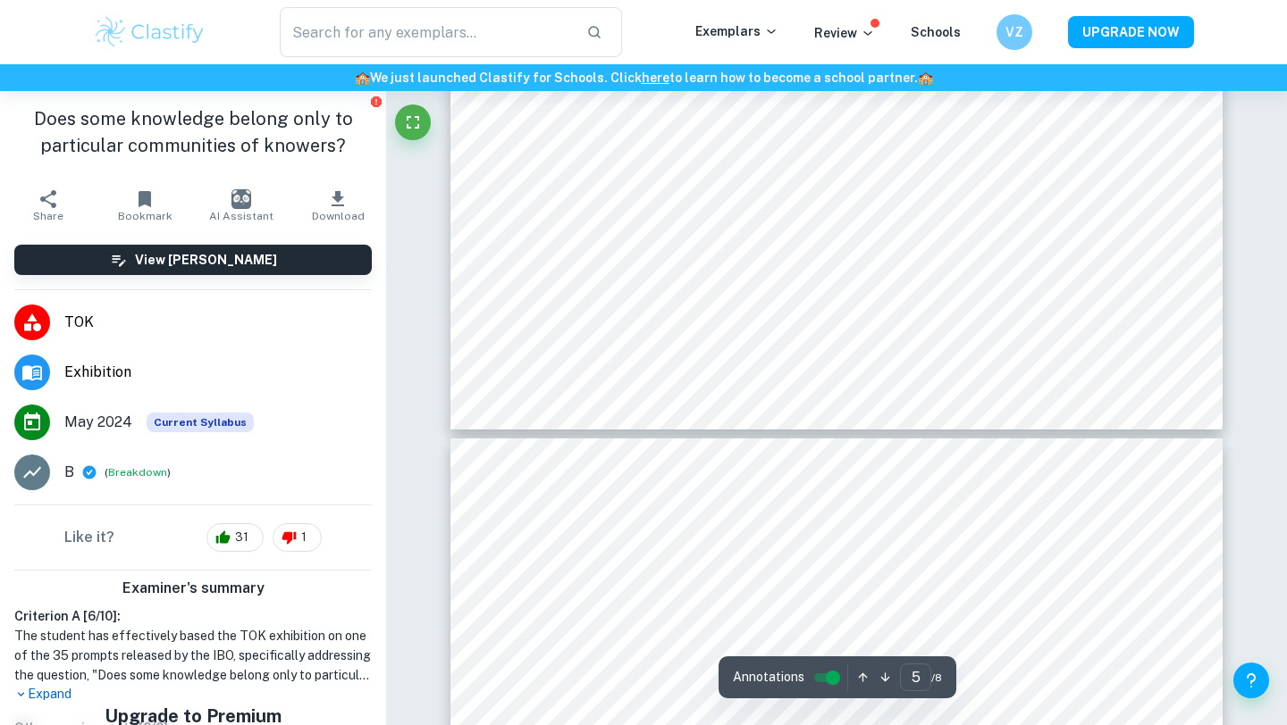
type input "4"
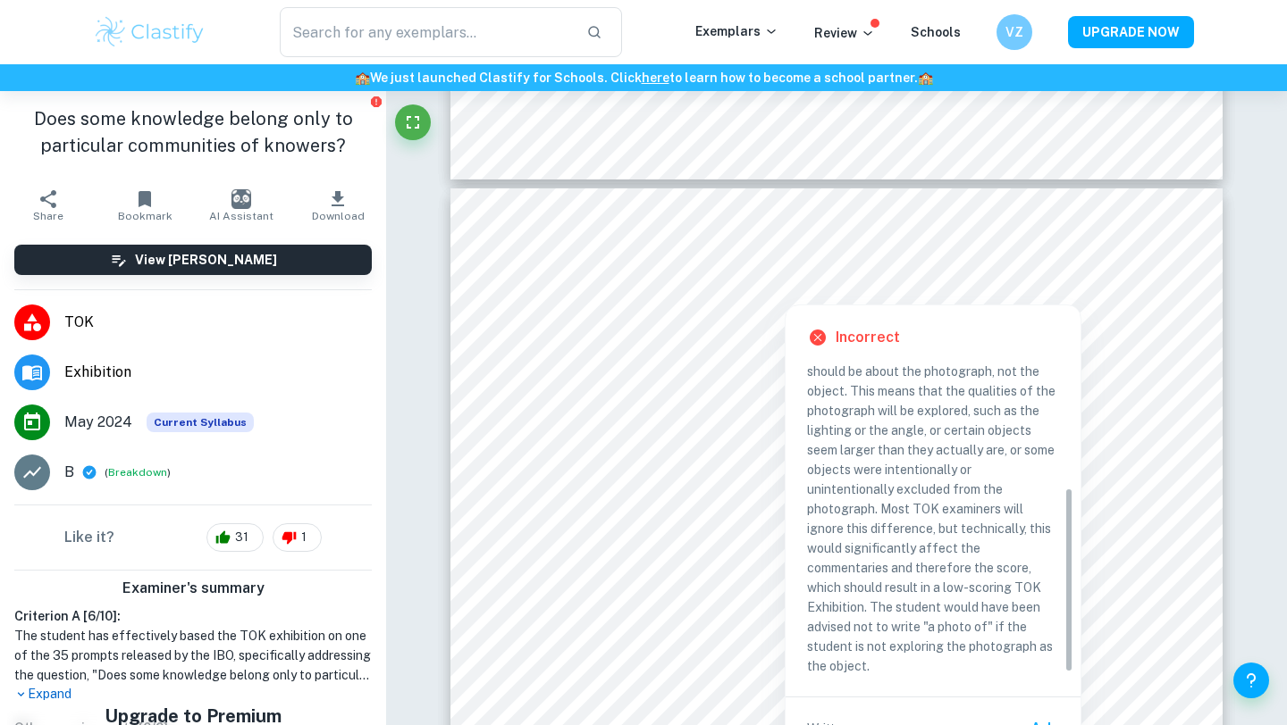
scroll to position [214, 0]
